Goal: Check status: Check status

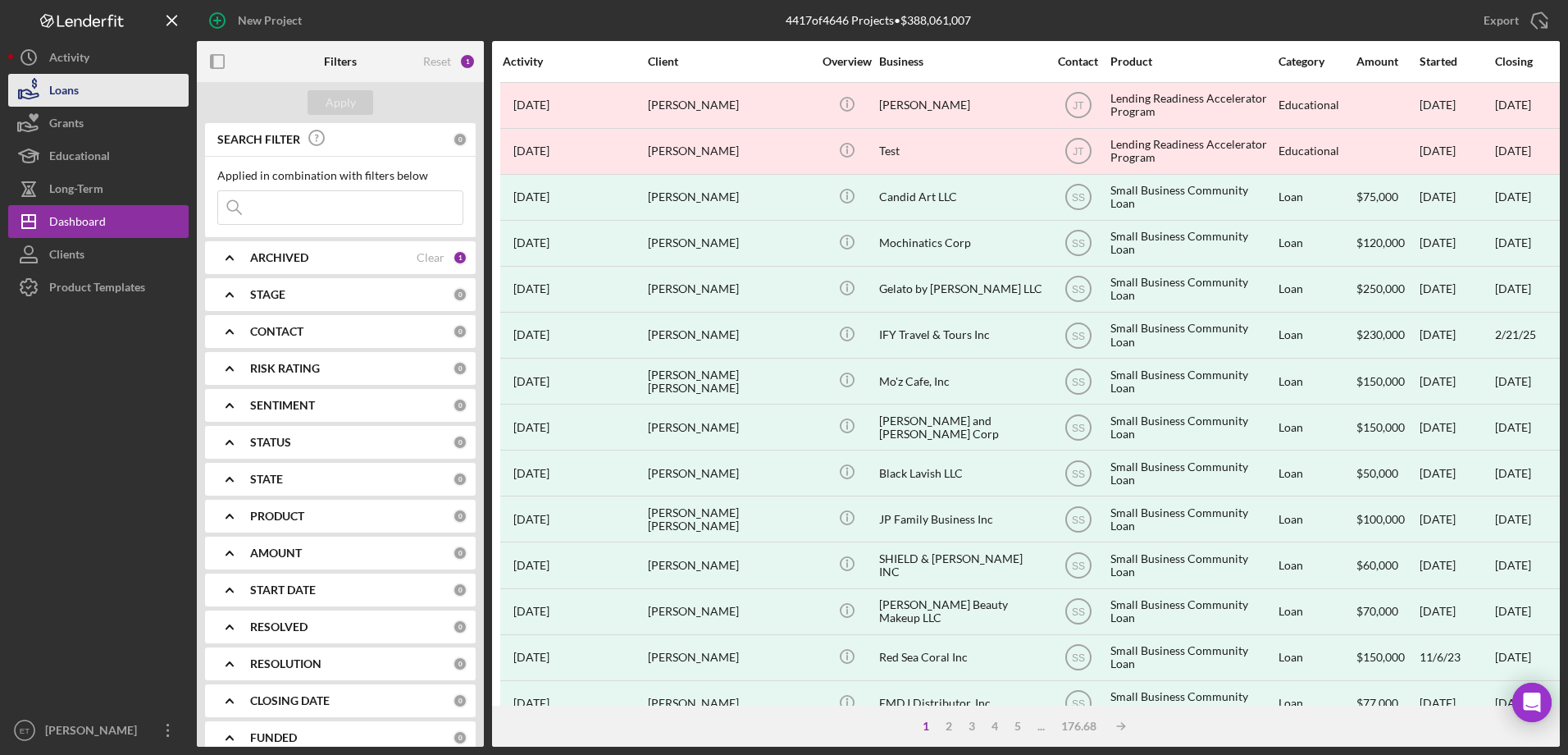
drag, startPoint x: 115, startPoint y: 97, endPoint x: 124, endPoint y: 99, distance: 9.2
click at [115, 97] on button "Loans" at bounding box center [98, 90] width 180 height 33
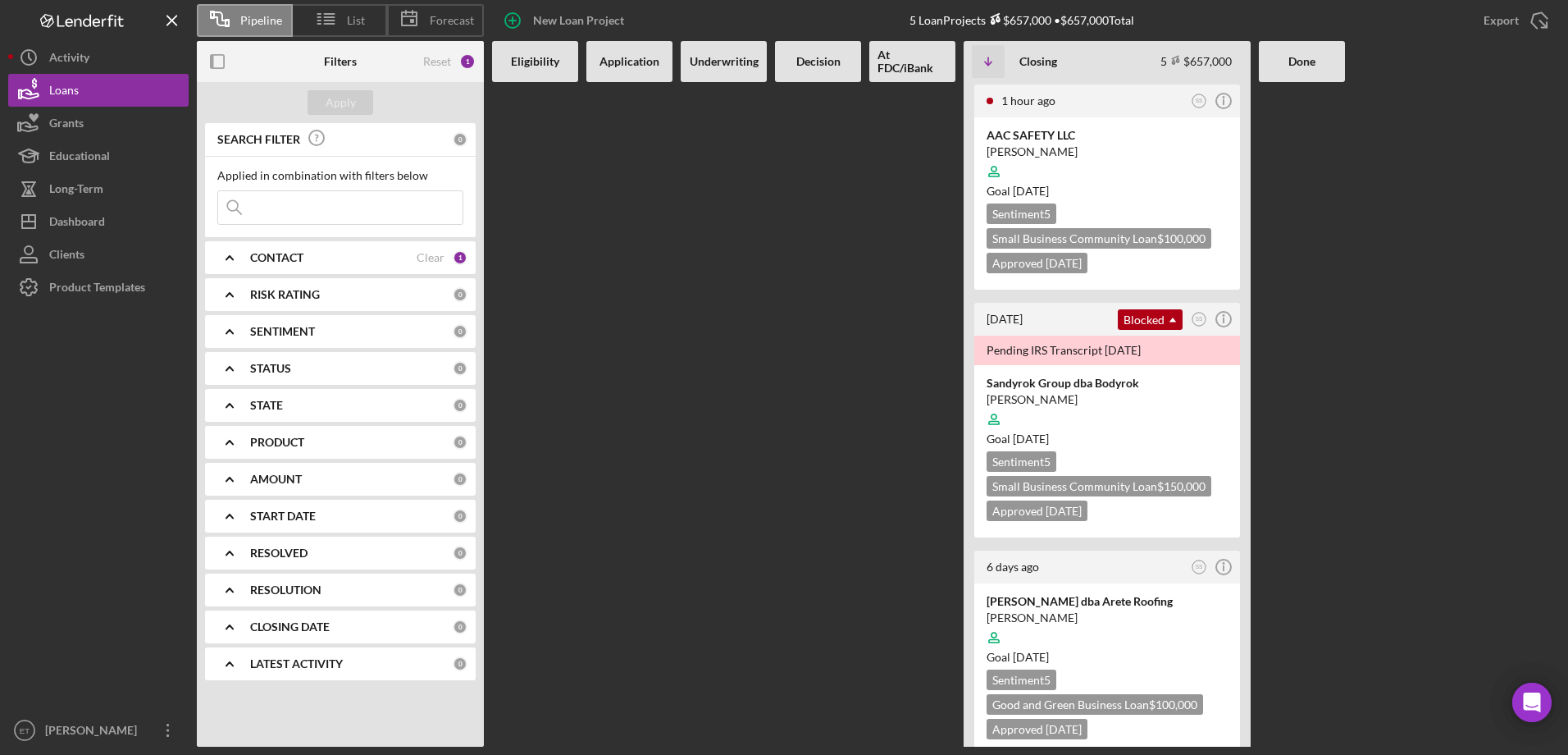
click at [298, 216] on input at bounding box center [340, 208] width 245 height 33
click at [1121, 419] on div at bounding box center [1107, 419] width 241 height 31
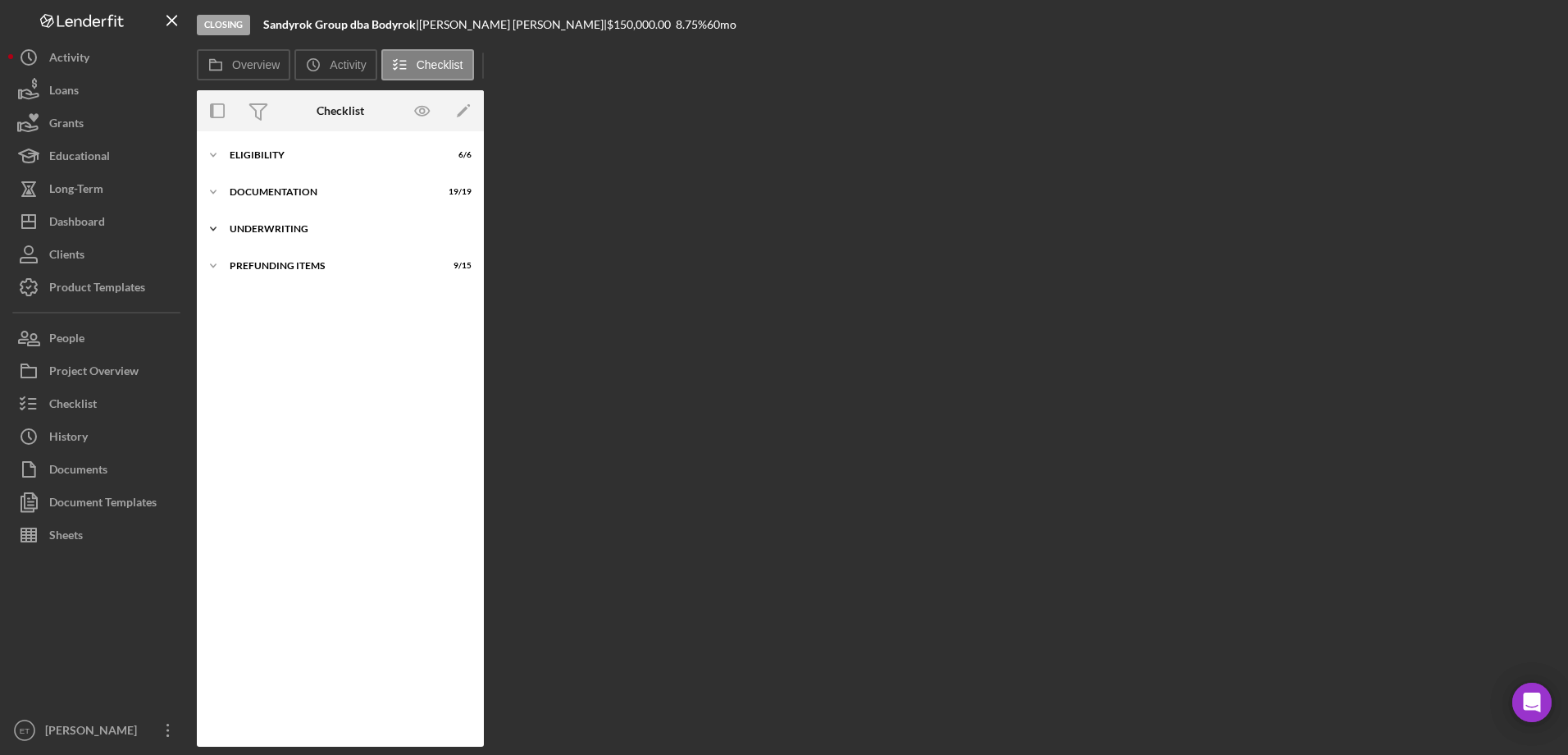
click at [268, 215] on div "Icon/Expander Underwriting 7 / 9" at bounding box center [340, 229] width 287 height 33
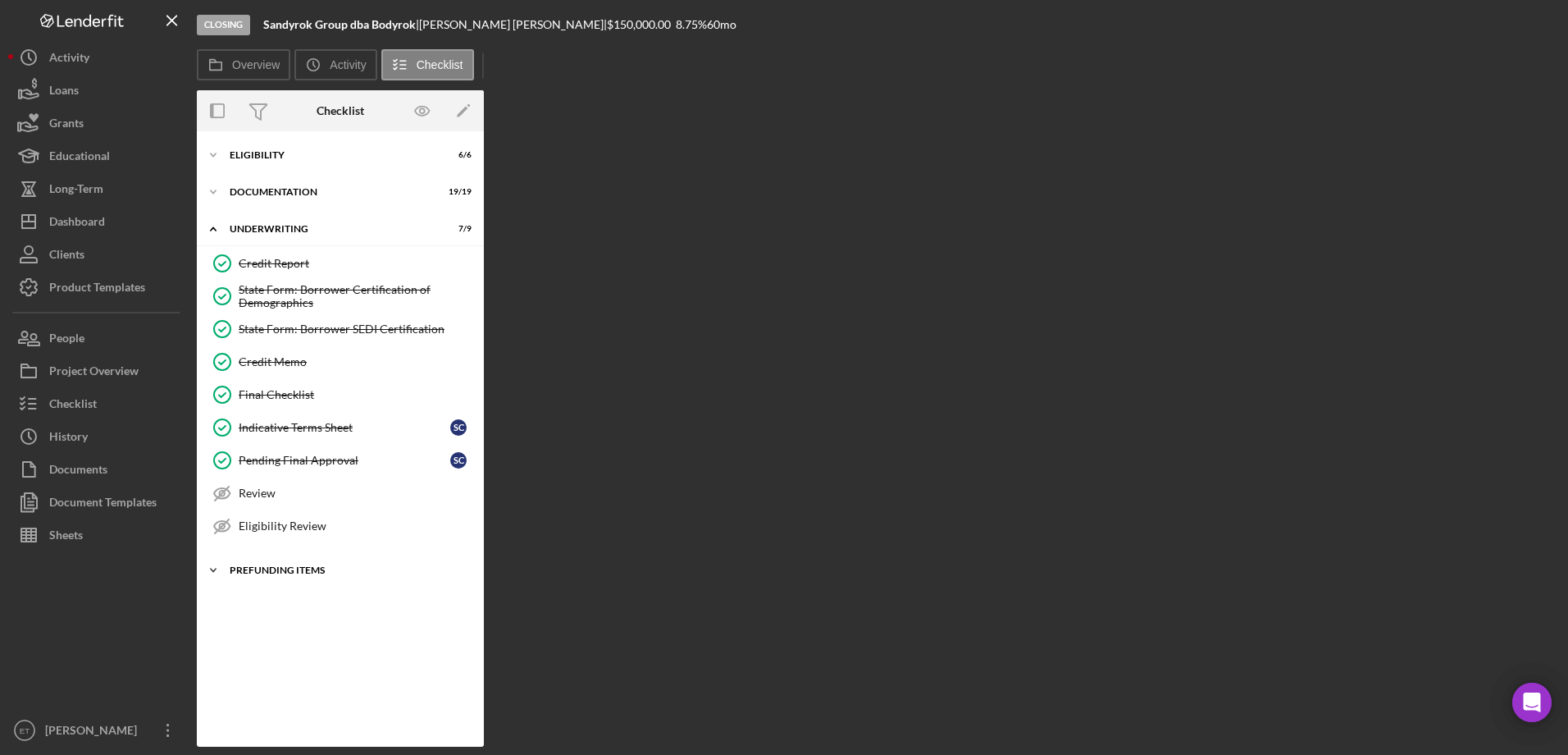
click at [298, 562] on div "Icon/Expander Prefunding Items 9 / 15" at bounding box center [340, 570] width 287 height 33
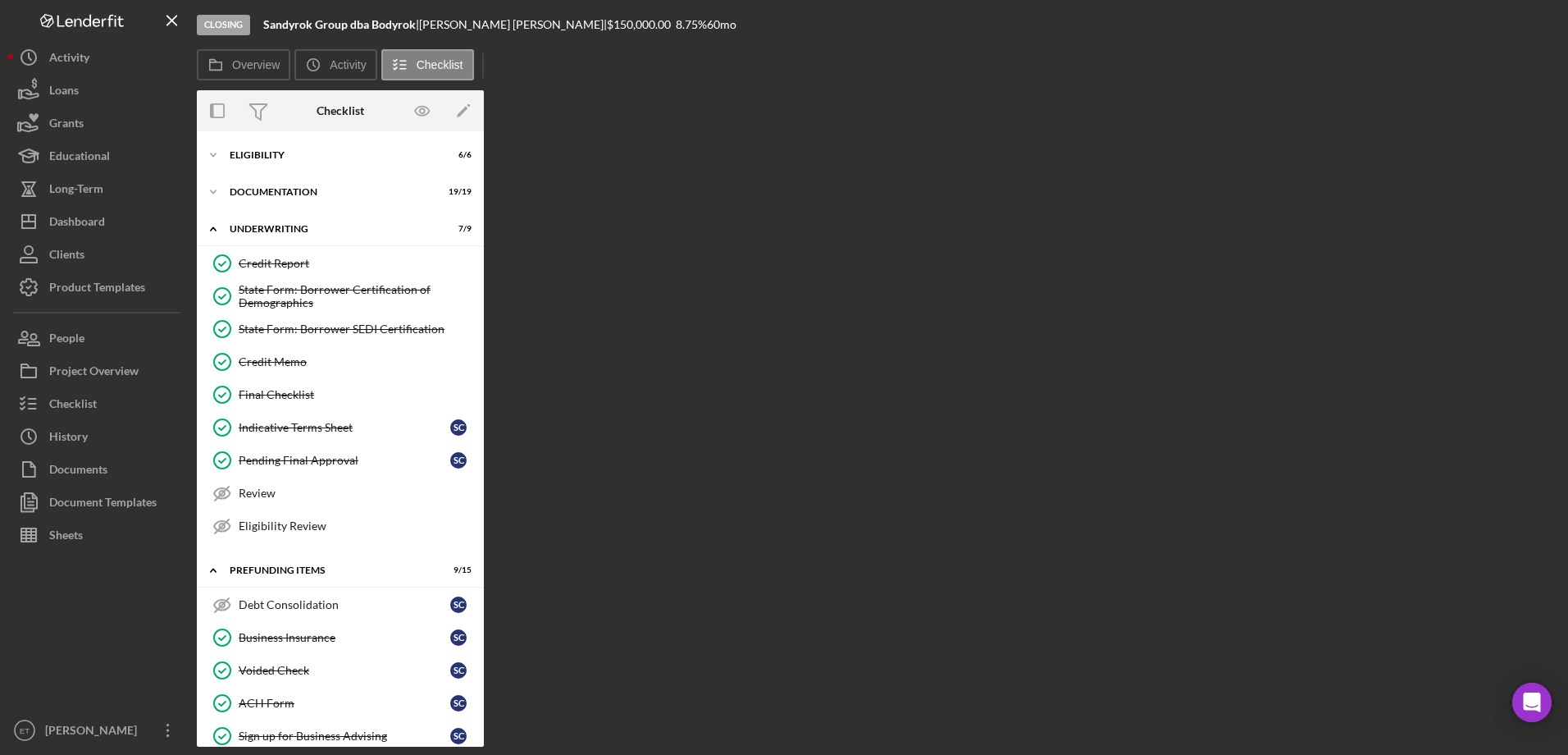
scroll to position [350, 0]
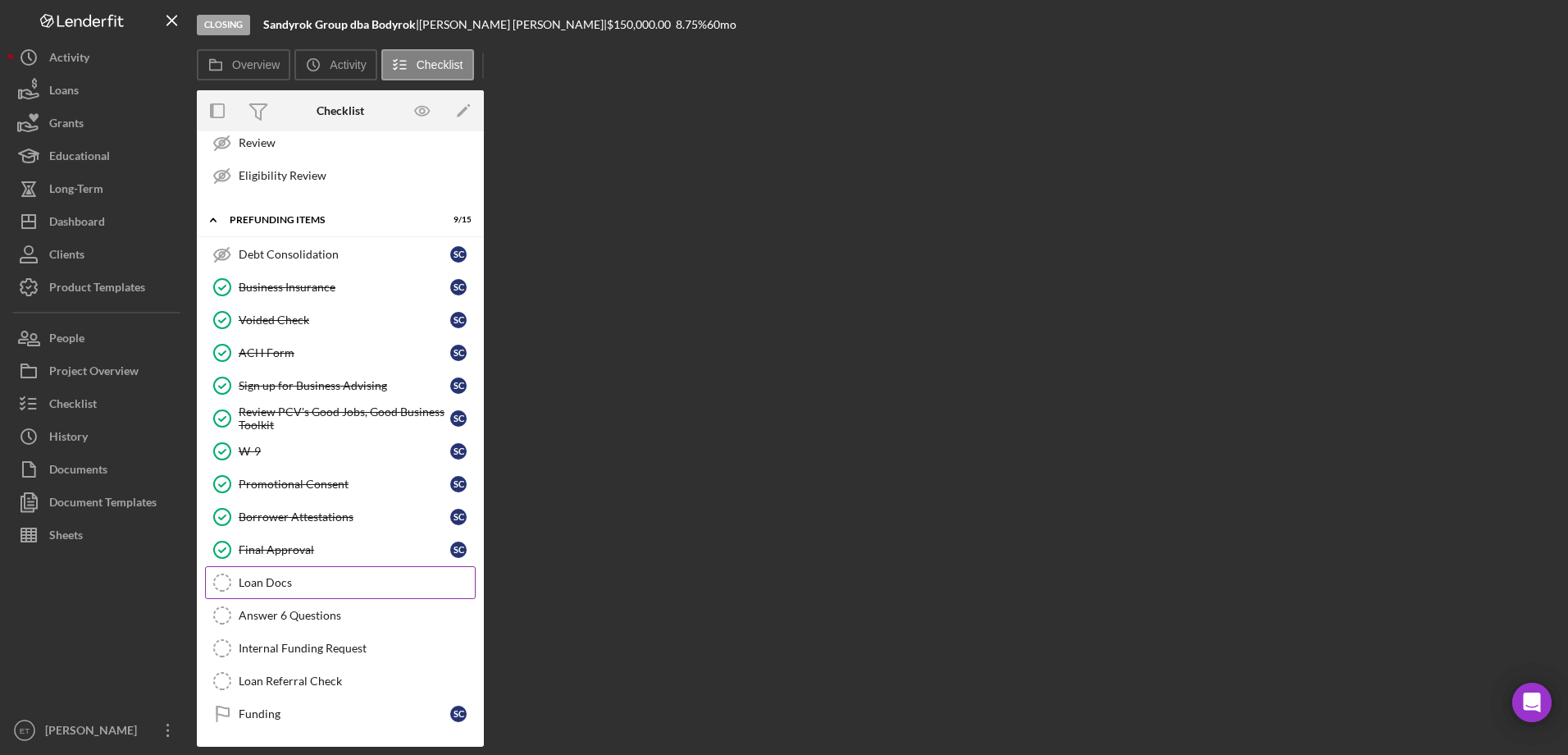
click at [319, 578] on div "Loan Docs" at bounding box center [357, 582] width 236 height 13
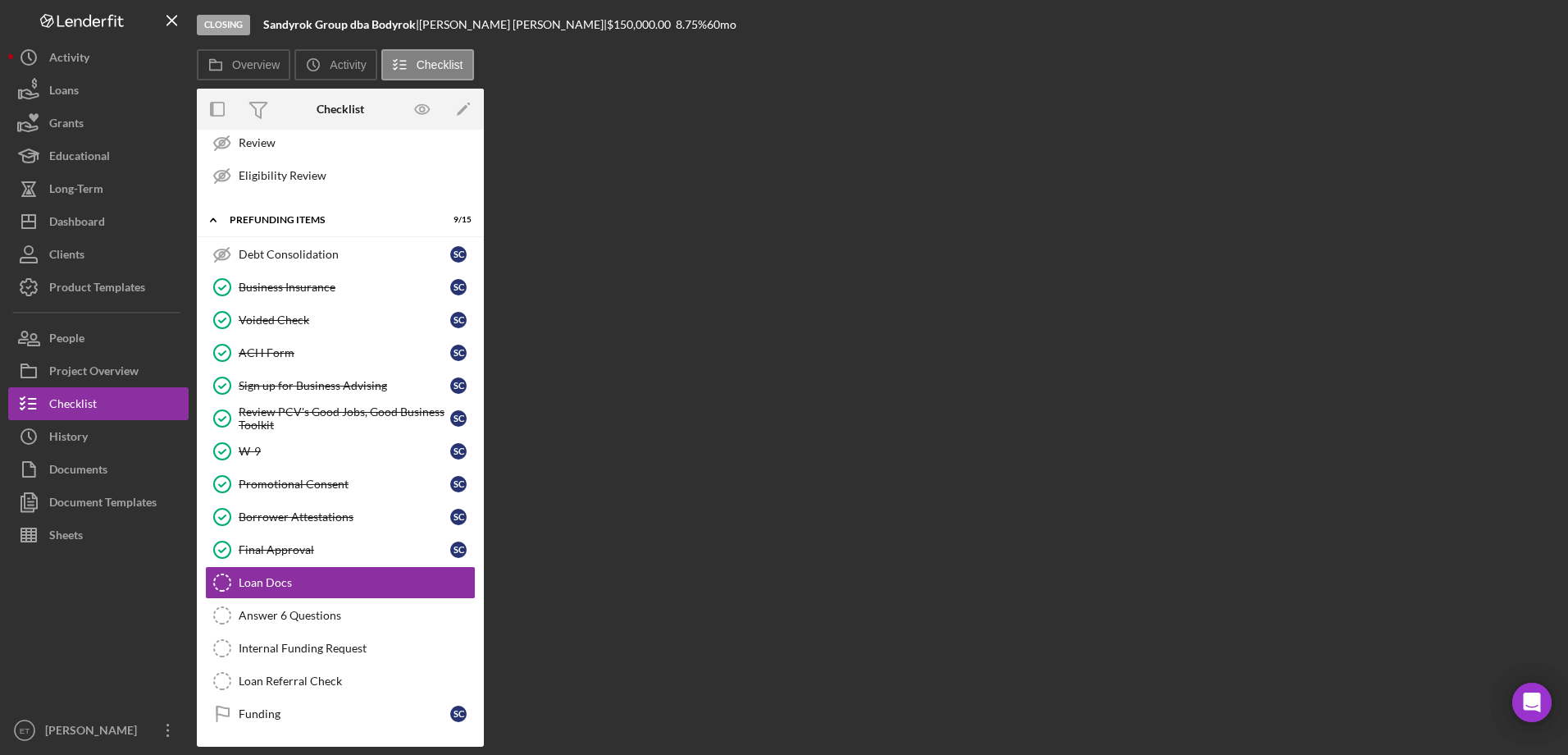
scroll to position [350, 0]
